Goal: Transaction & Acquisition: Purchase product/service

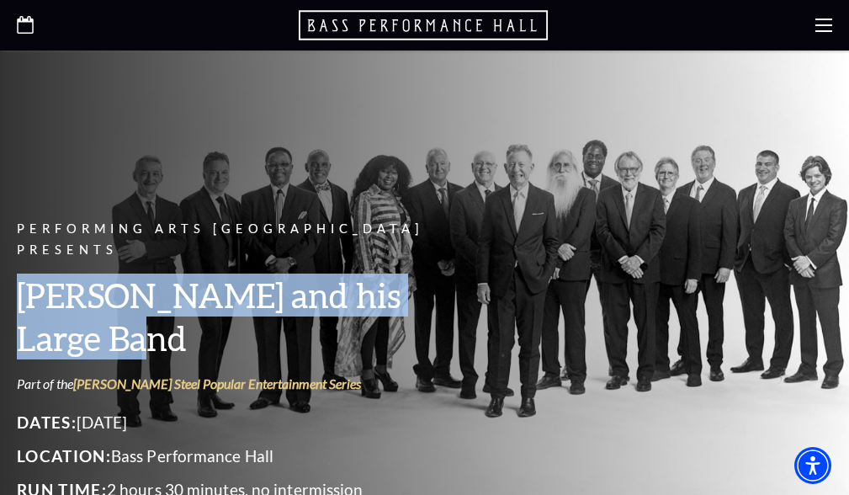
drag, startPoint x: 483, startPoint y: 273, endPoint x: 3, endPoint y: 273, distance: 480.3
click at [3, 275] on div "Performing Arts Fort Worth Presents Lyle Lovett and his Large Band Part of the …" at bounding box center [424, 324] width 849 height 548
copy h3 "[PERSON_NAME] and his Large Band"
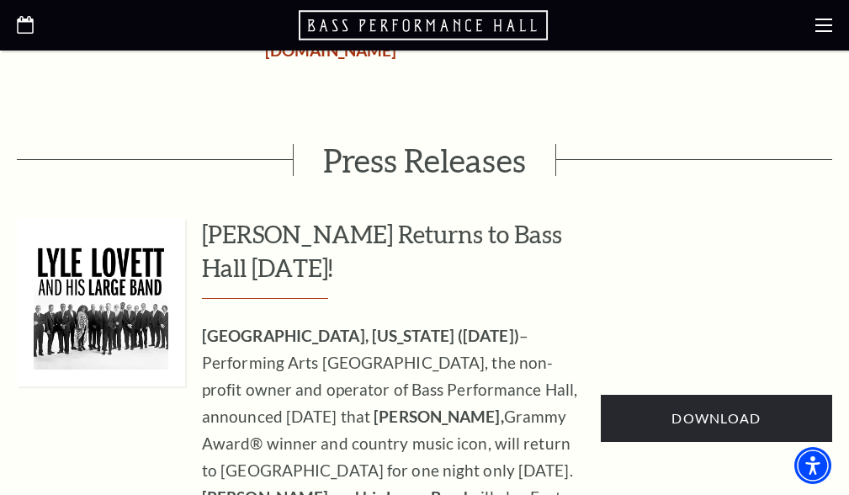
scroll to position [599, 0]
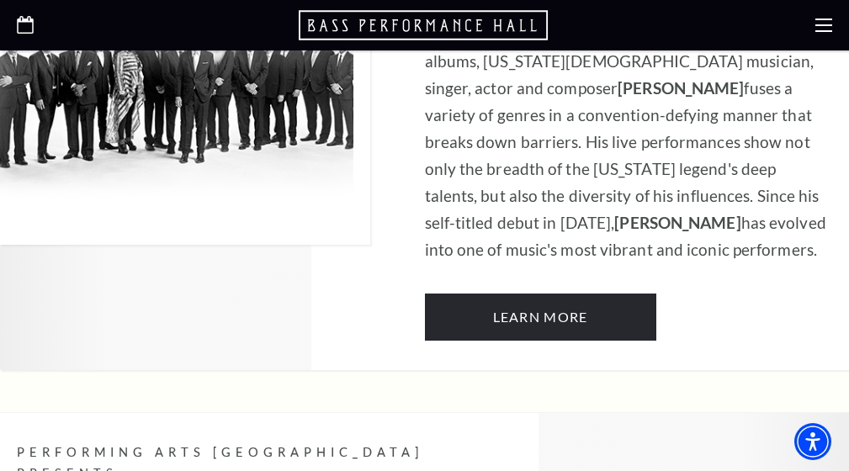
scroll to position [2581, 0]
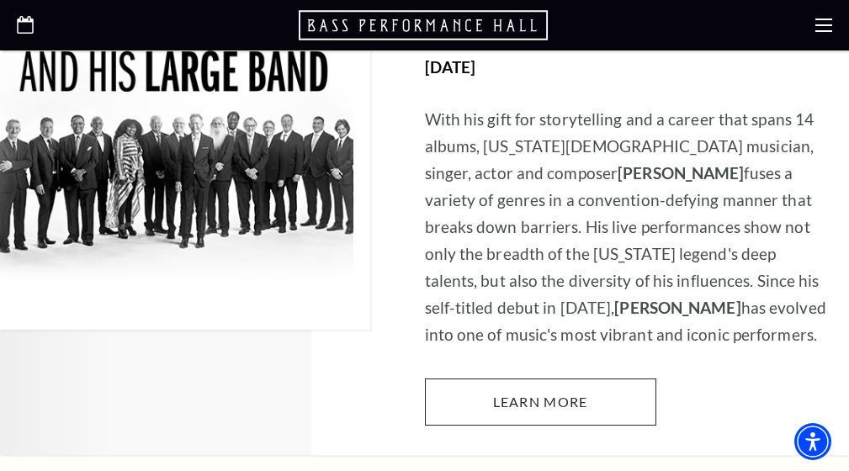
click at [537, 379] on link "Learn More" at bounding box center [540, 402] width 231 height 47
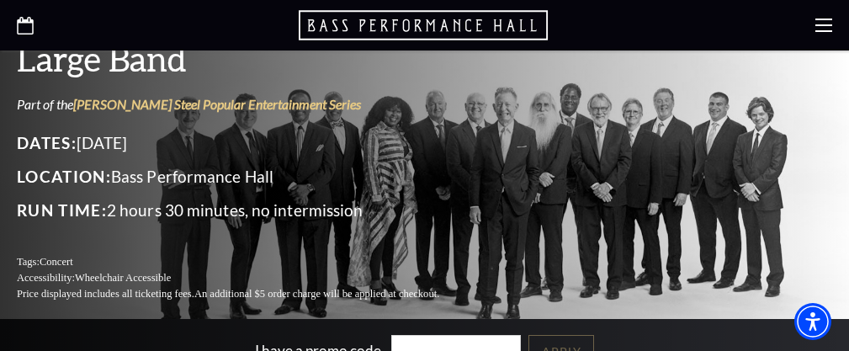
scroll to position [288, 0]
